Goal: Transaction & Acquisition: Obtain resource

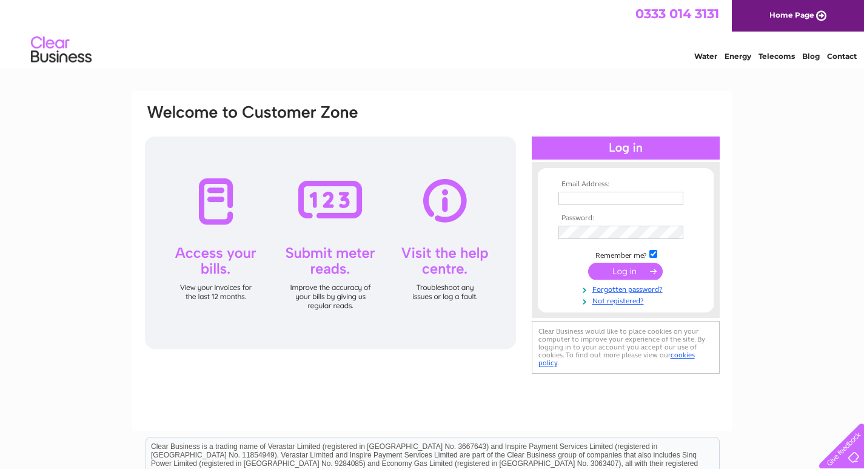
click at [635, 195] on input "text" at bounding box center [621, 198] width 125 height 13
click at [610, 200] on input "text" at bounding box center [622, 199] width 126 height 15
type input "breconside.henderson@gmail.com"
click at [626, 271] on input "submit" at bounding box center [625, 271] width 75 height 17
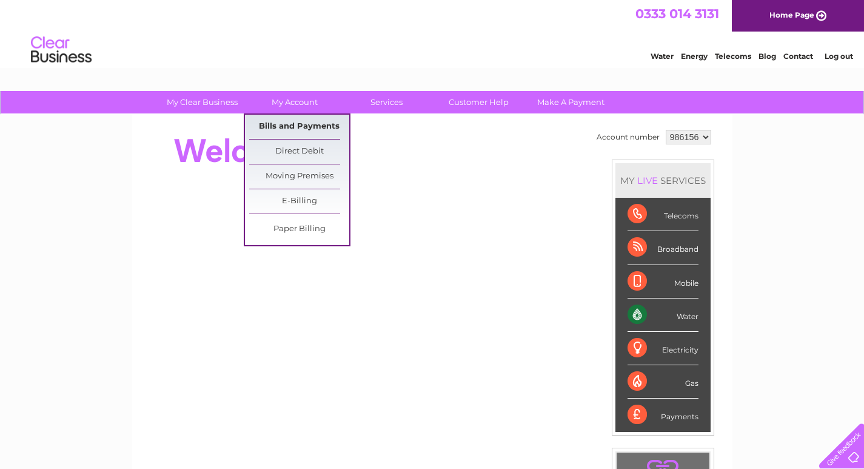
click at [302, 123] on link "Bills and Payments" at bounding box center [299, 127] width 100 height 24
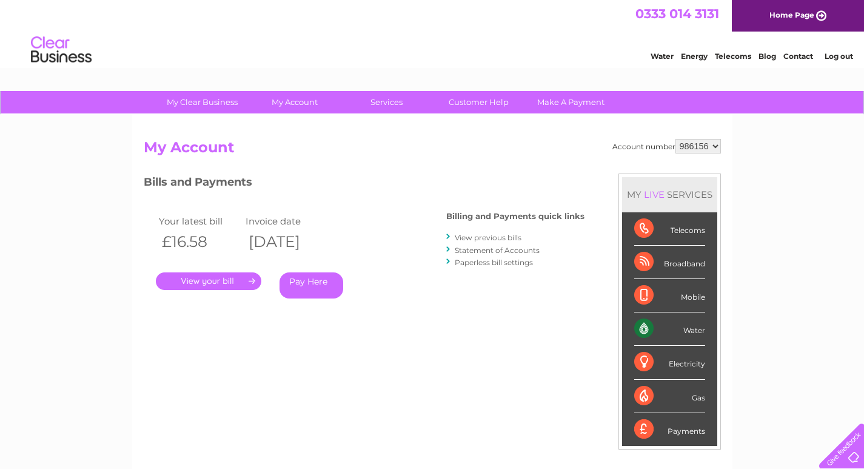
click at [230, 279] on link "." at bounding box center [209, 281] width 106 height 18
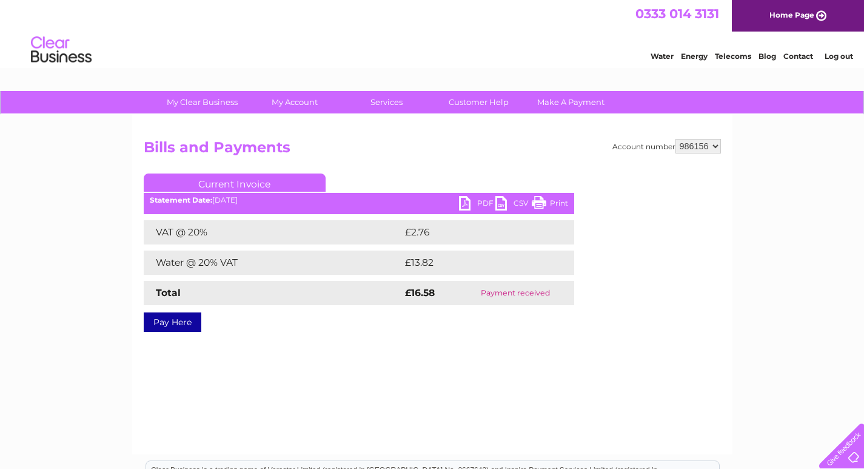
click at [475, 200] on link "PDF" at bounding box center [477, 205] width 36 height 18
click at [844, 55] on link "Log out" at bounding box center [839, 56] width 29 height 9
